Goal: Information Seeking & Learning: Learn about a topic

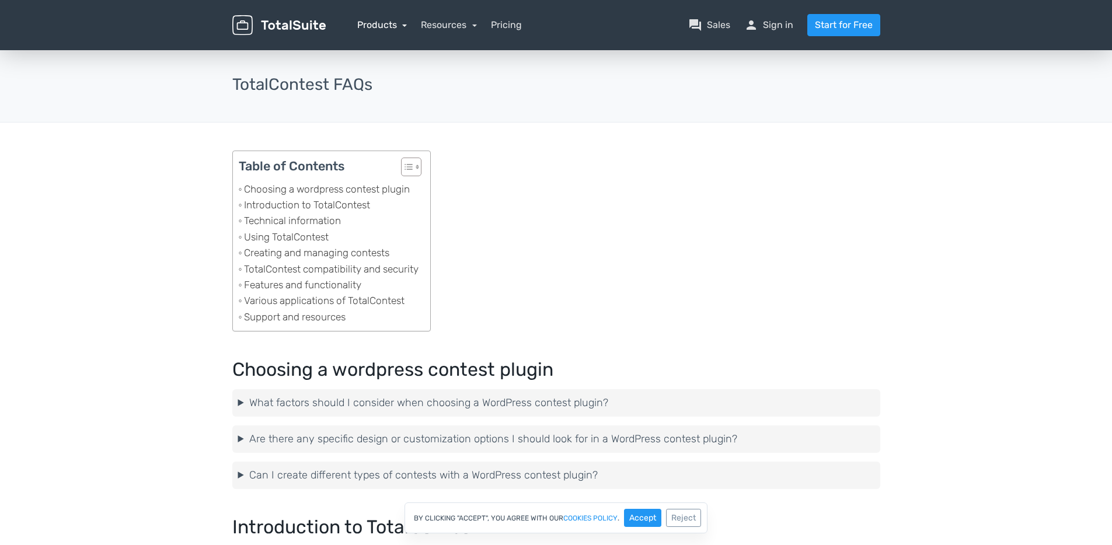
click at [406, 25] on link "Products" at bounding box center [382, 24] width 50 height 11
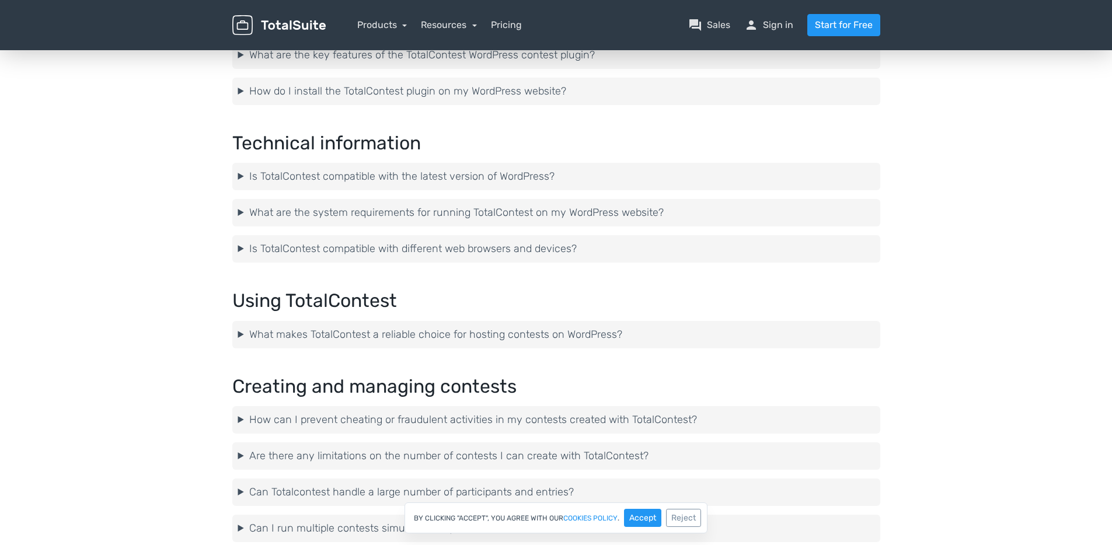
scroll to position [472, 0]
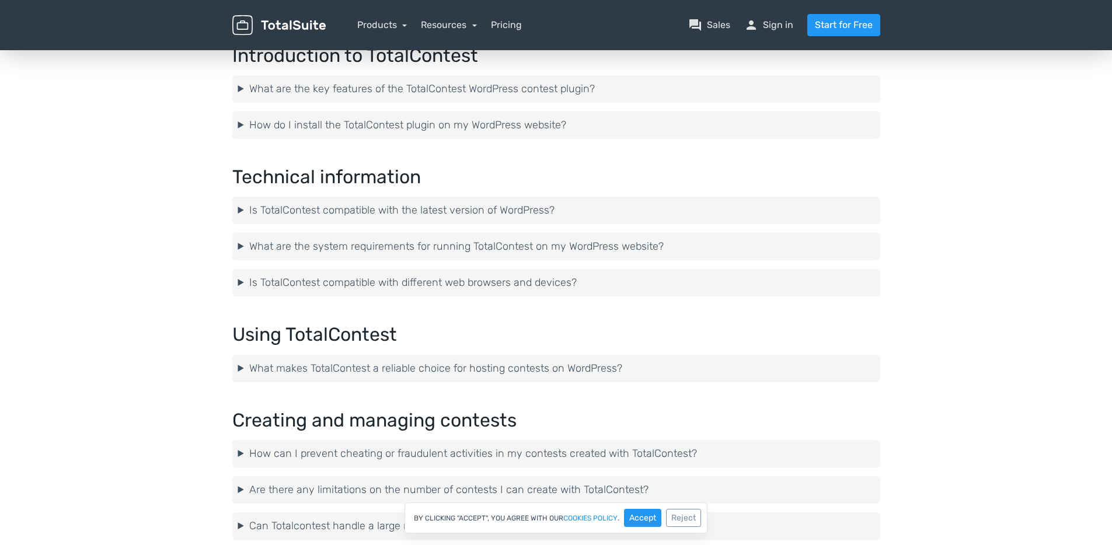
click at [343, 218] on summary "Is TotalContest compatible with the latest version of WordPress?" at bounding box center [556, 211] width 636 height 16
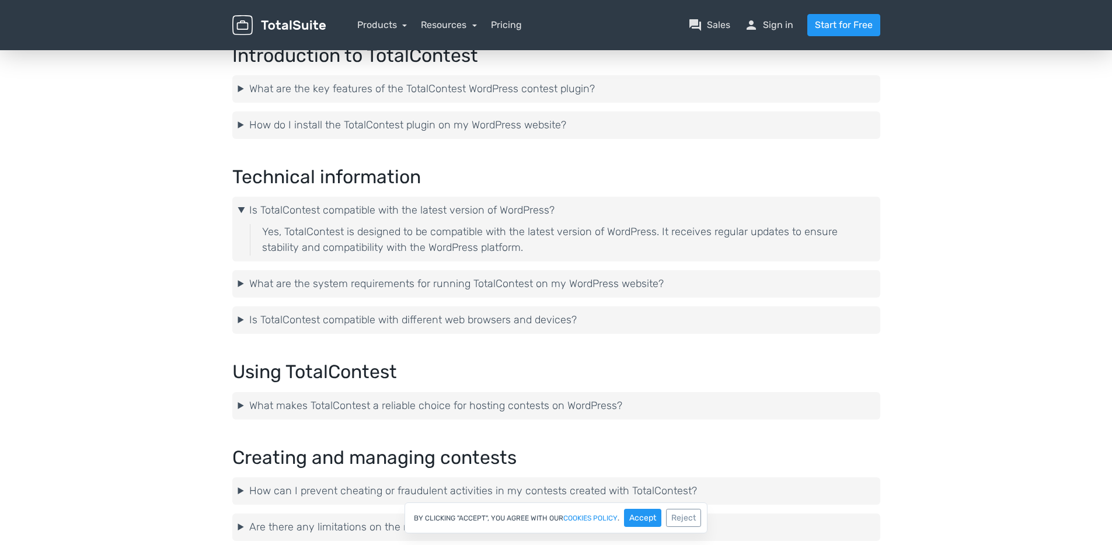
click at [348, 212] on summary "Is TotalContest compatible with the latest version of WordPress?" at bounding box center [556, 211] width 636 height 16
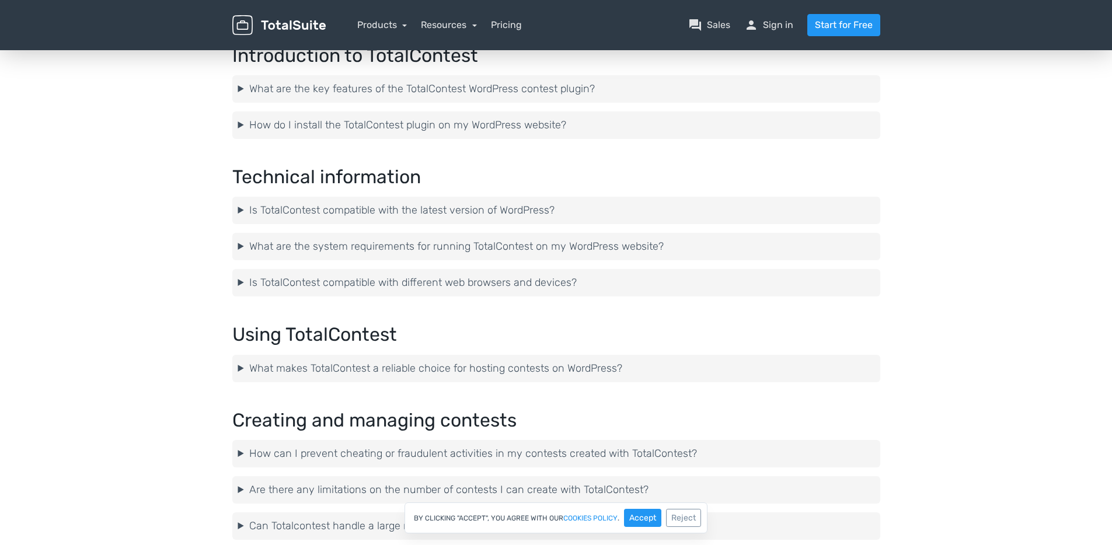
click at [291, 240] on summary "What are the system requirements for running TotalContest on my WordPress websi…" at bounding box center [556, 247] width 636 height 16
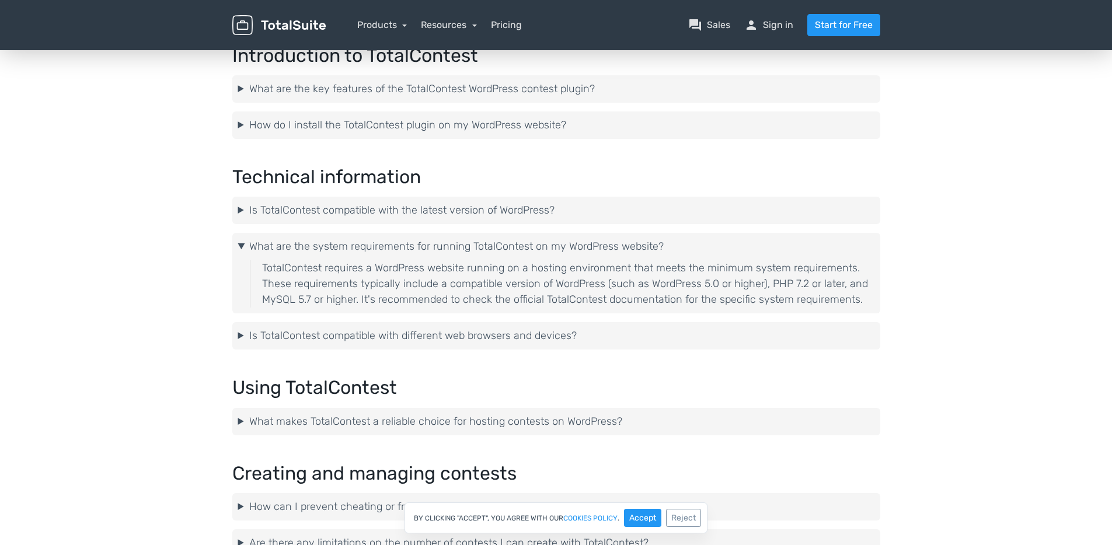
click at [291, 240] on summary "What are the system requirements for running TotalContest on my WordPress websi…" at bounding box center [556, 247] width 636 height 16
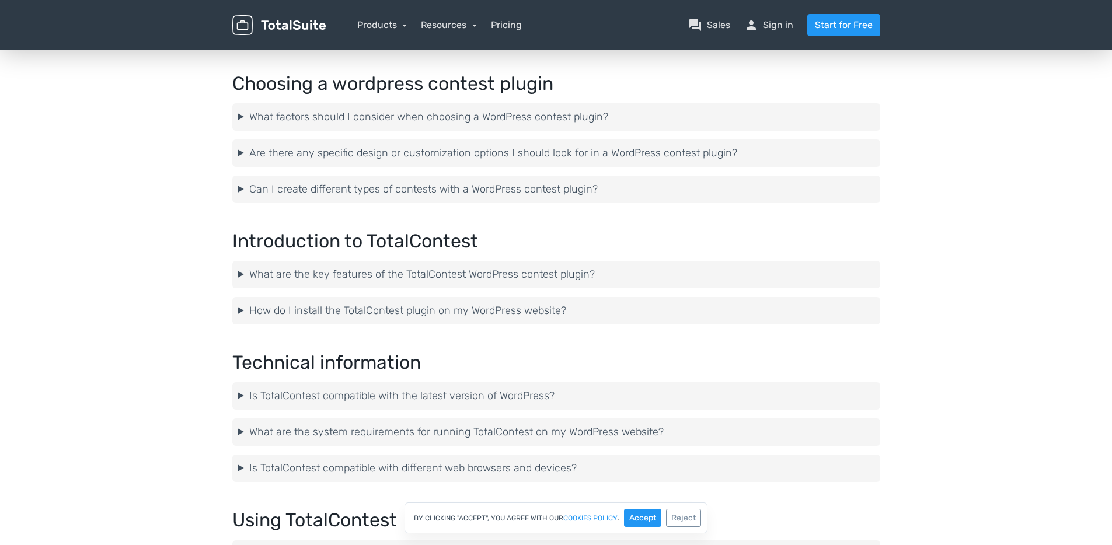
scroll to position [0, 0]
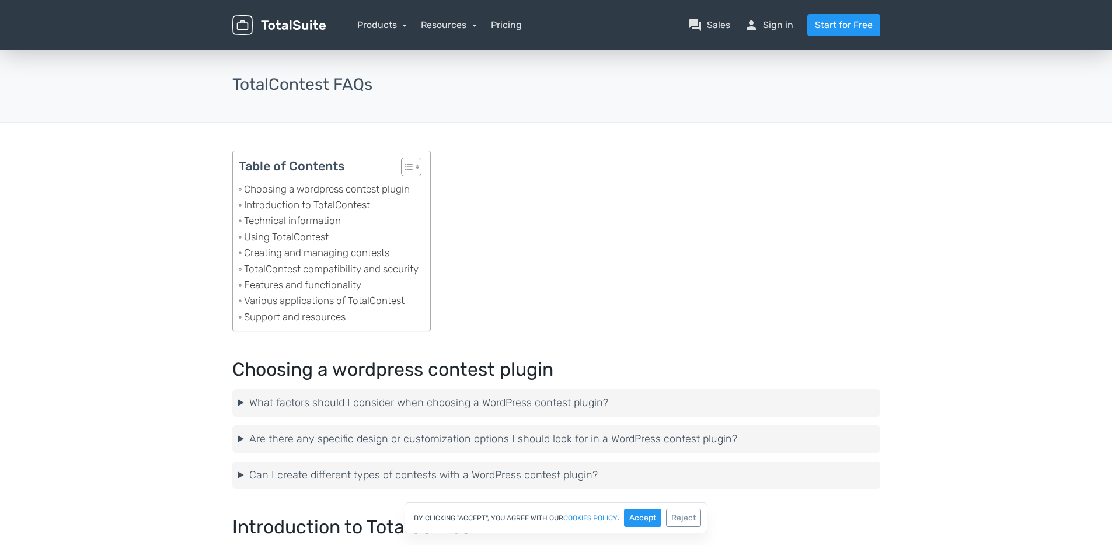
drag, startPoint x: 676, startPoint y: 39, endPoint x: 665, endPoint y: 42, distance: 11.5
click at [676, 39] on div "menu Products TotalPoll WordPress Poll and Contest Plugin TotalContest TotalRat…" at bounding box center [556, 25] width 665 height 50
click at [375, 27] on link "Products" at bounding box center [382, 24] width 50 height 11
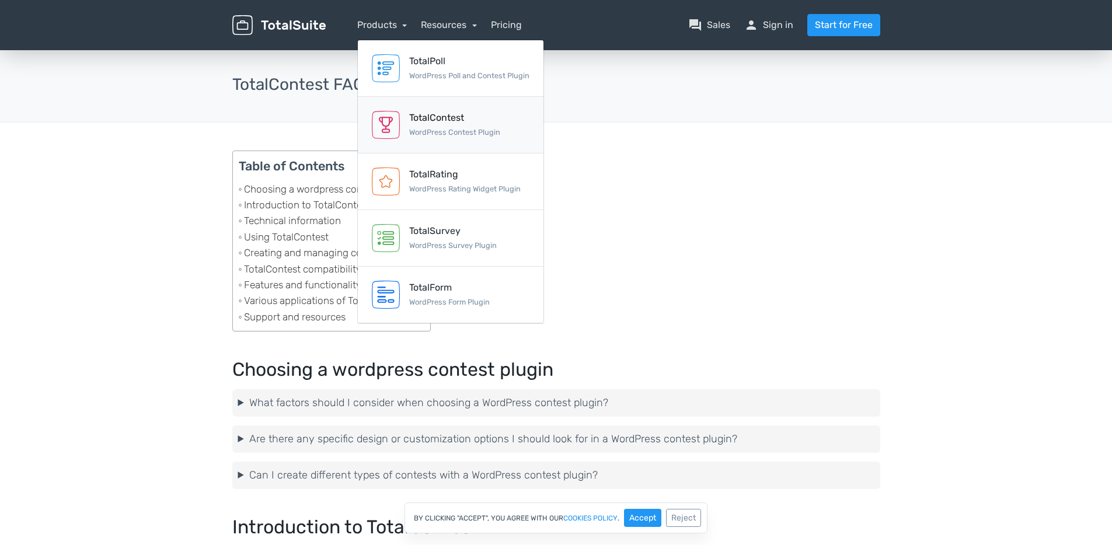
click at [435, 139] on link "TotalContest WordPress Contest Plugin" at bounding box center [451, 125] width 186 height 57
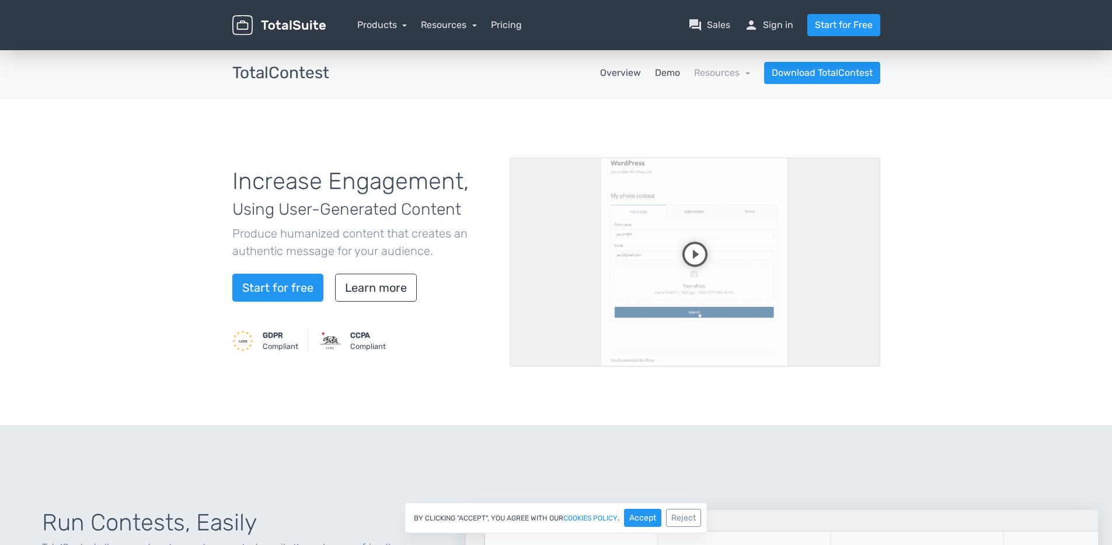
click at [663, 72] on link "Demo" at bounding box center [667, 73] width 25 height 14
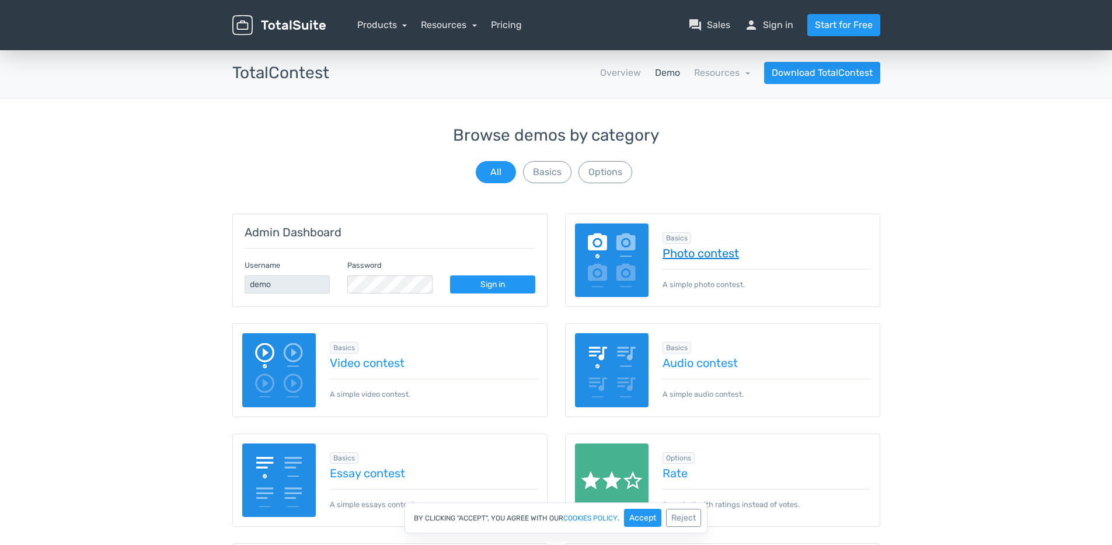
click at [696, 248] on link "Photo contest" at bounding box center [766, 253] width 208 height 13
click at [491, 288] on link "Sign in" at bounding box center [492, 284] width 85 height 18
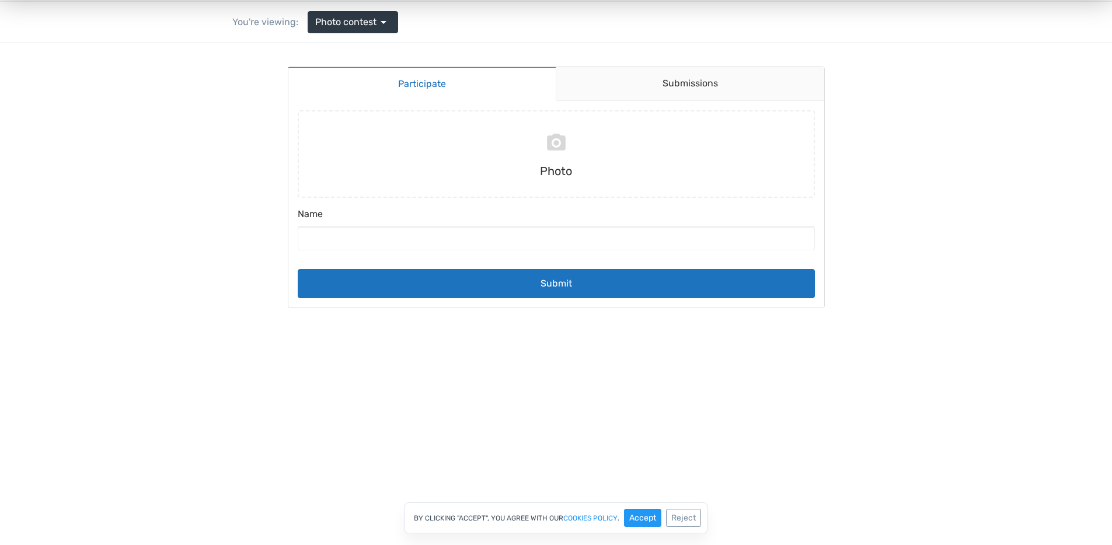
scroll to position [107, 0]
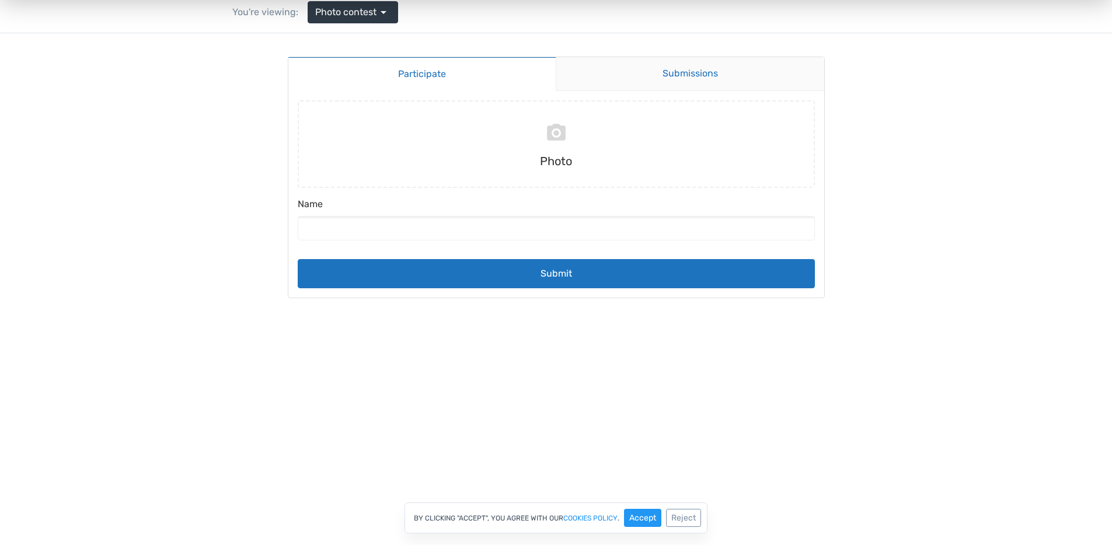
click at [650, 76] on link "Submissions" at bounding box center [690, 74] width 268 height 34
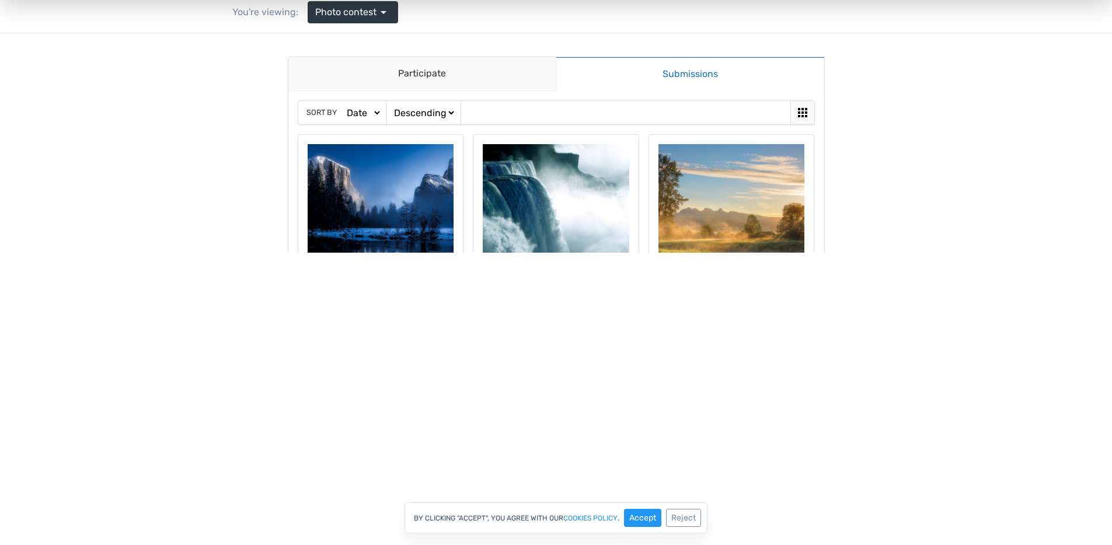
scroll to position [0, 0]
